Goal: Navigation & Orientation: Find specific page/section

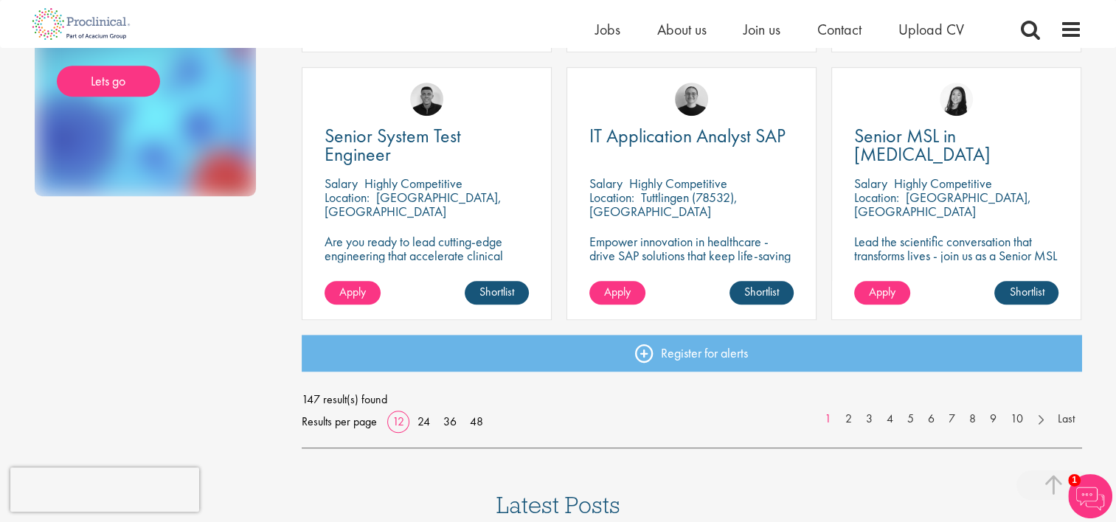
scroll to position [1106, 0]
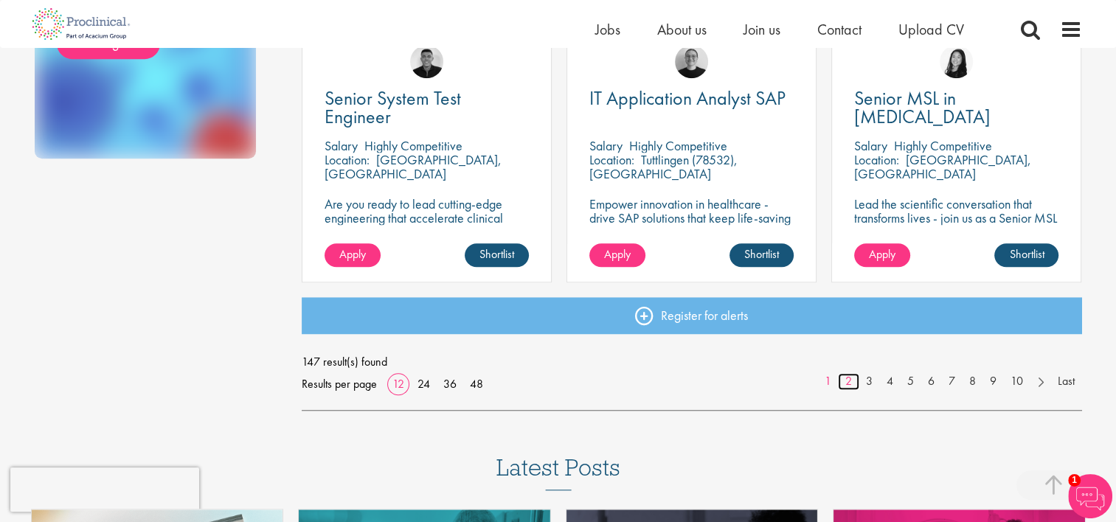
click at [850, 386] on link "2" at bounding box center [848, 381] width 21 height 17
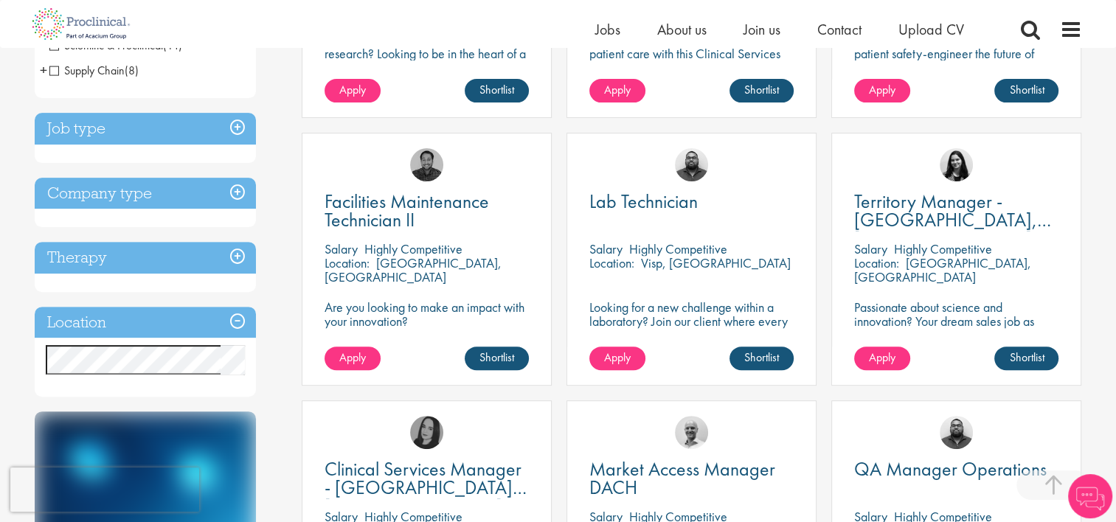
scroll to position [516, 0]
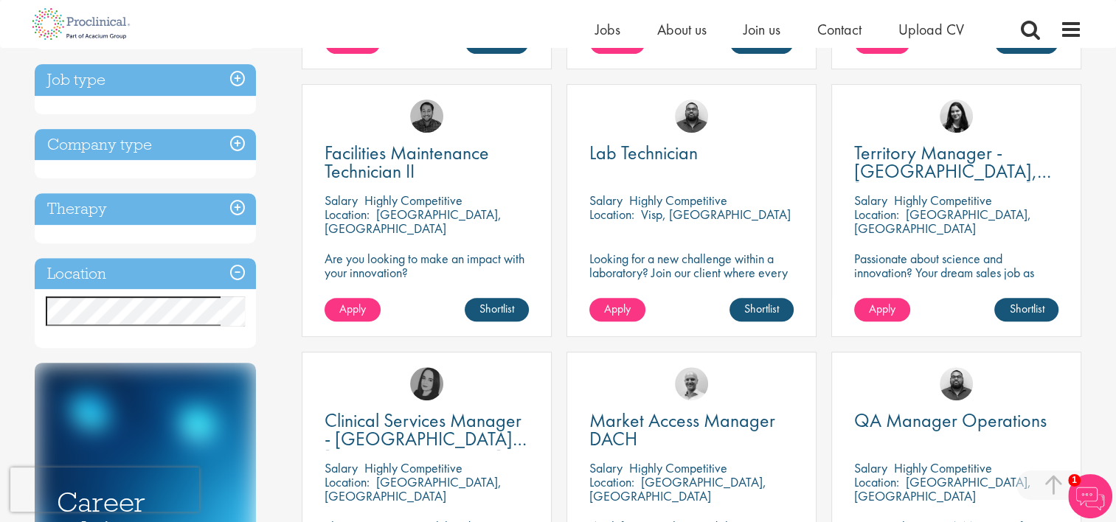
click at [268, 302] on div "Discipline Biometrics (9) - + Statistics (6) Data Management (1) Programming (2…" at bounding box center [158, 196] width 268 height 1108
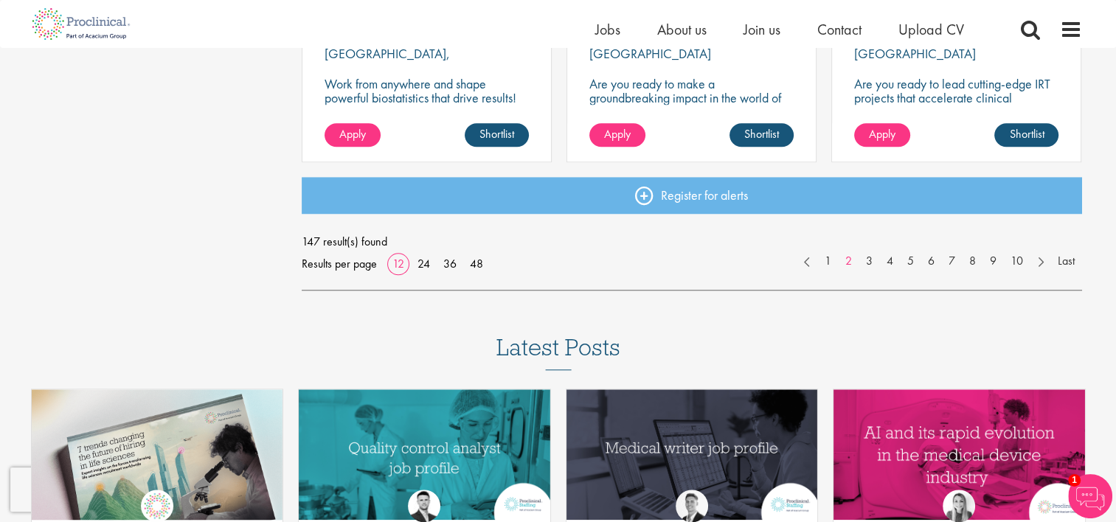
scroll to position [1254, 0]
